Goal: Navigation & Orientation: Find specific page/section

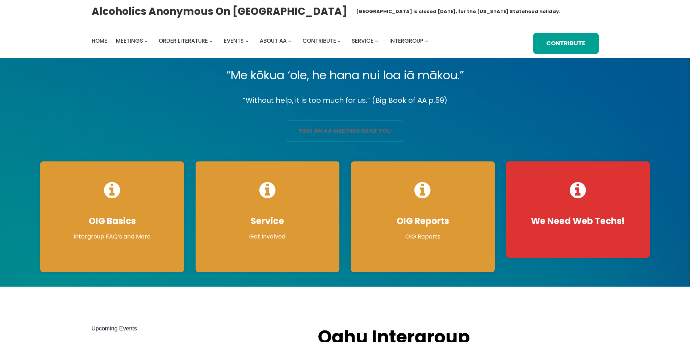
click at [359, 134] on link "find an aa meeting near you" at bounding box center [345, 131] width 118 height 21
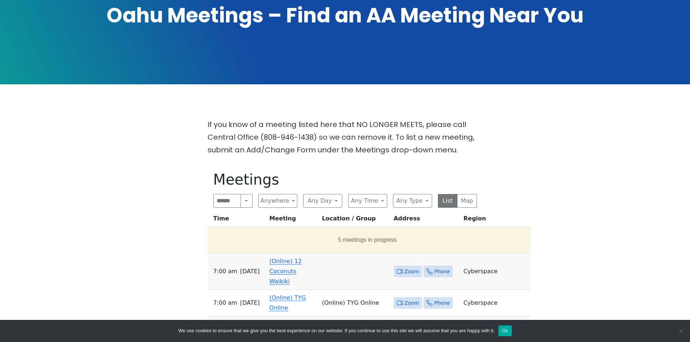
scroll to position [145, 0]
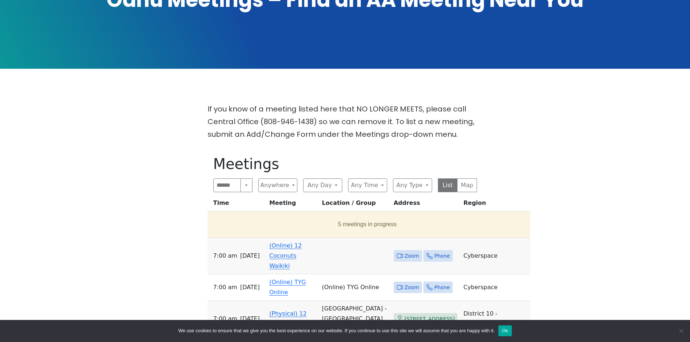
click at [276, 256] on link "(Online) 12 Coconuts Waikiki" at bounding box center [285, 255] width 33 height 27
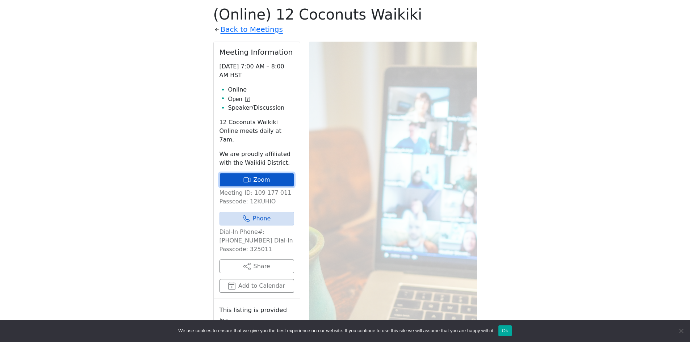
click at [267, 175] on link "Zoom" at bounding box center [256, 180] width 75 height 14
